Goal: Task Accomplishment & Management: Manage account settings

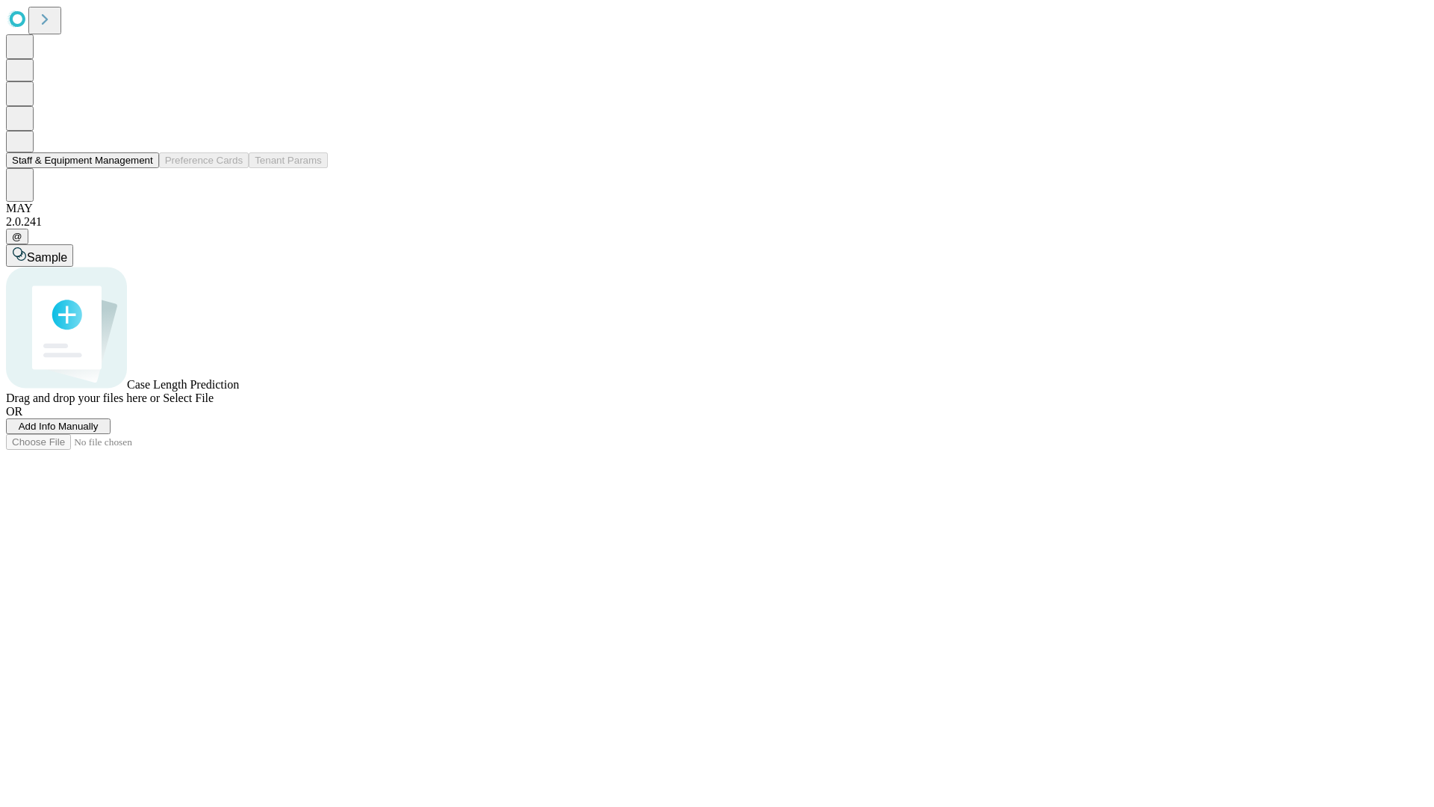
click at [143, 168] on button "Staff & Equipment Management" at bounding box center [82, 160] width 153 height 16
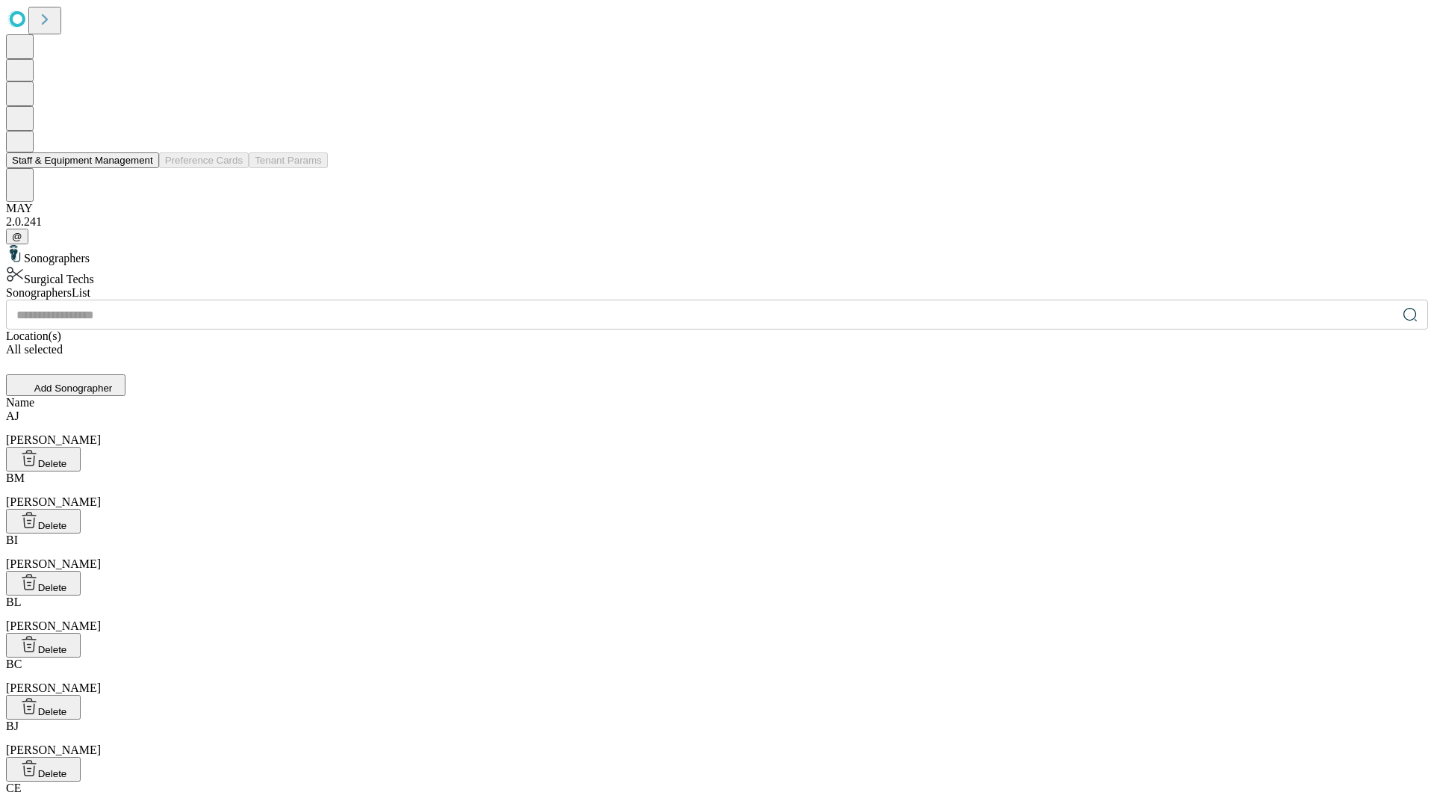
click at [143, 168] on button "Staff & Equipment Management" at bounding box center [82, 160] width 153 height 16
